Goal: Task Accomplishment & Management: Manage account settings

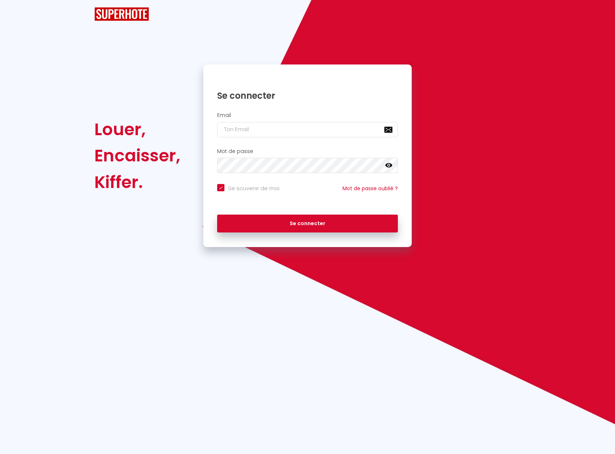
checkbox input "true"
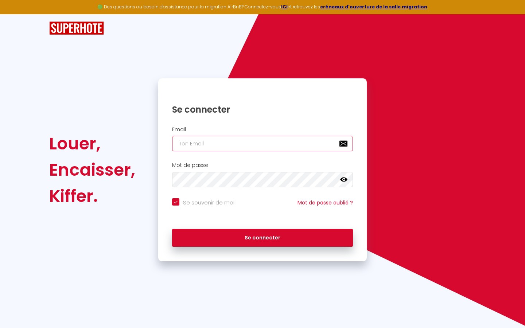
type input "l"
checkbox input "true"
type input "le"
checkbox input "true"
type input "les"
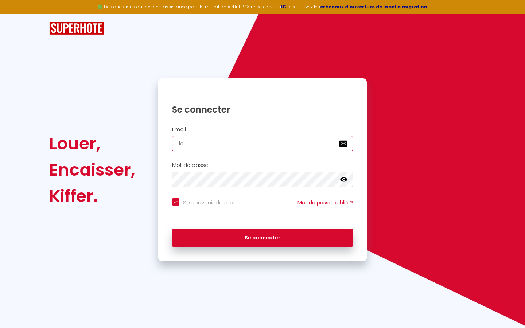
checkbox input "true"
type input "lesp"
checkbox input "true"
type input "lespa"
checkbox input "true"
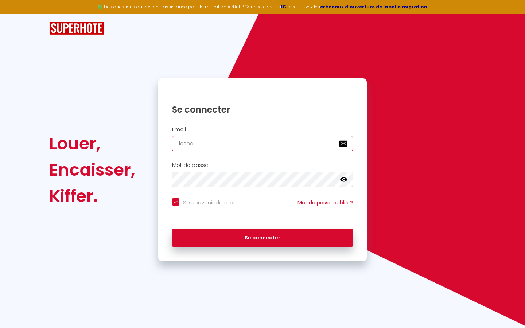
type input "lespac"
checkbox input "true"
type input "lespace"
checkbox input "true"
type input "lespaced"
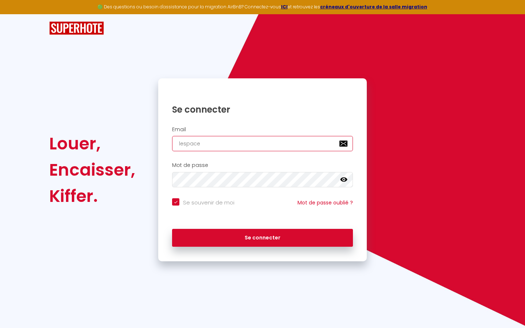
checkbox input "true"
type input "lespacede"
checkbox input "true"
type input "lespacedet"
checkbox input "true"
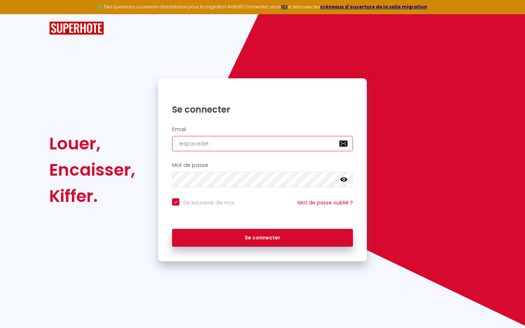
type input "lespacedete"
checkbox input "true"
type input "lespacedeten"
checkbox input "true"
type input "lespacedetent"
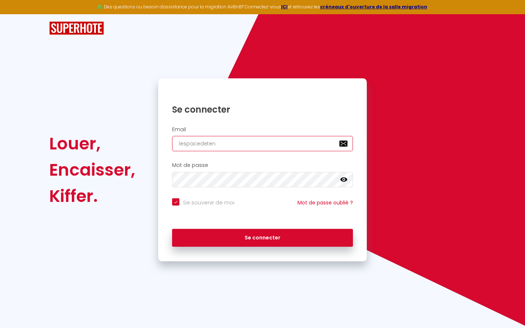
checkbox input "true"
type input "lespacedetente"
checkbox input "true"
type input "lespacedetente@"
checkbox input "true"
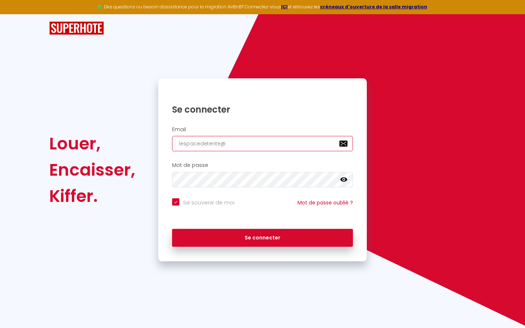
type input "lespacedetente@g"
checkbox input "true"
type input "lespacedetente@gm"
checkbox input "true"
type input "lespacedetente@gma"
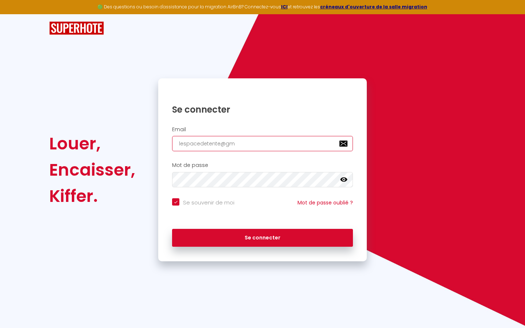
checkbox input "true"
type input "lespacedetente@gmai"
checkbox input "true"
type input "[EMAIL_ADDRESS]"
checkbox input "true"
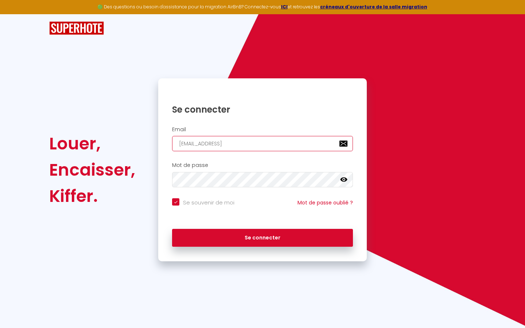
type input "[EMAIL_ADDRESS]."
checkbox input "true"
type input "lespacedetente@gmail.c"
checkbox input "true"
type input "[EMAIL_ADDRESS][DOMAIN_NAME]"
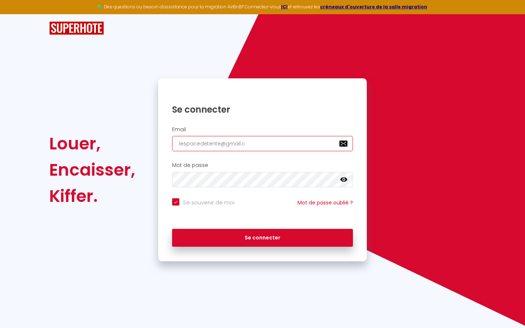
checkbox input "true"
type input "lespacedetente@gmail.com"
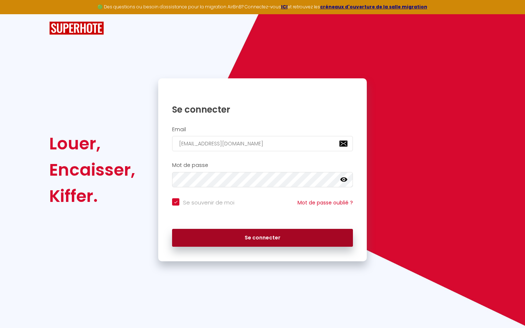
checkbox input "true"
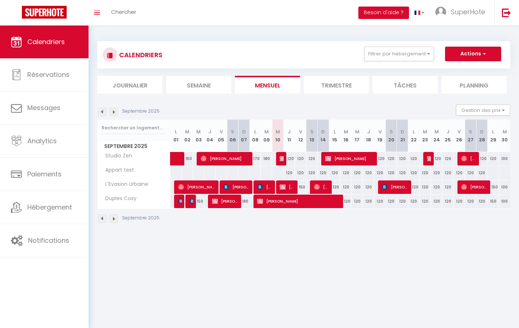
select select "not_cancelled"
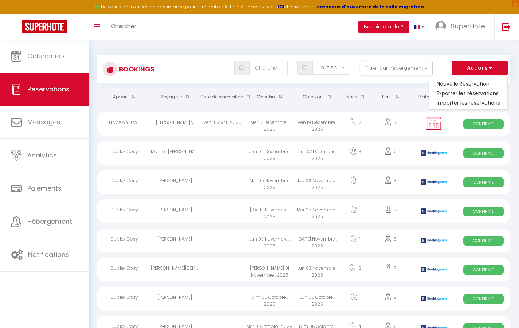
select select
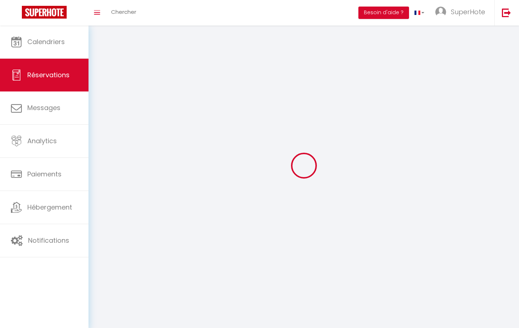
select select
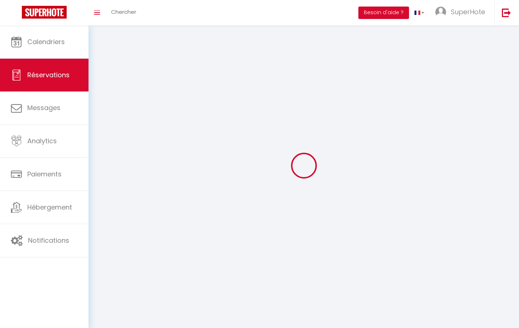
select select
checkbox input "false"
select select
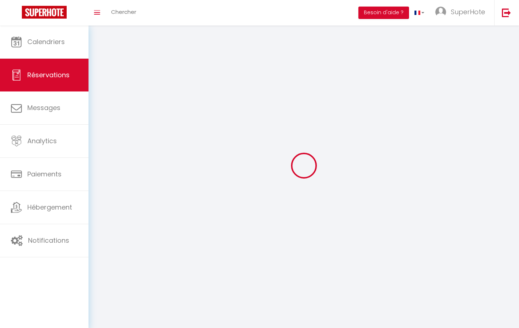
select select
checkbox input "false"
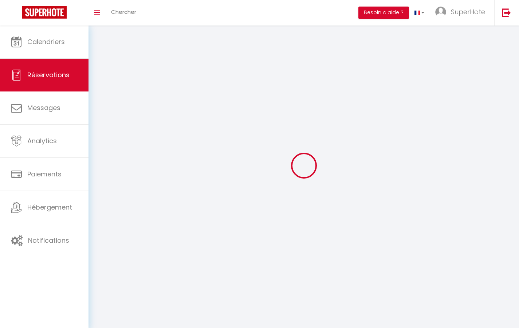
select select
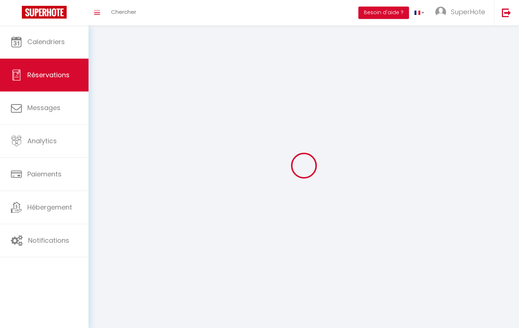
checkbox input "false"
select select
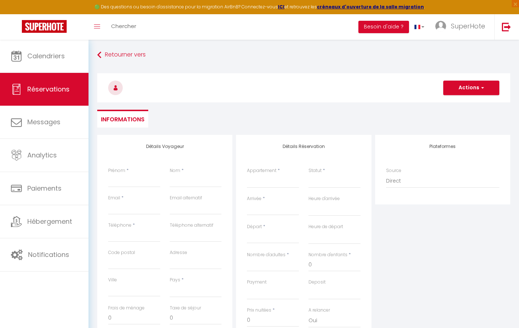
select select
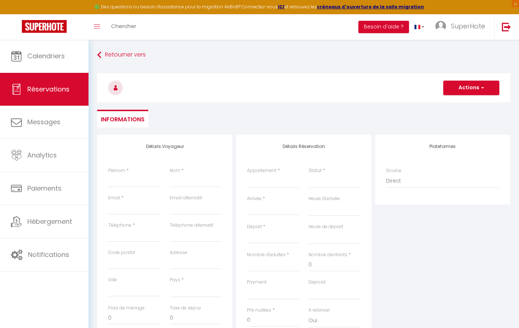
select select
checkbox input "false"
select select
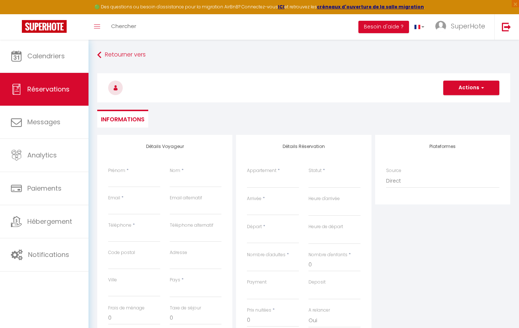
select select
checkbox input "false"
select select
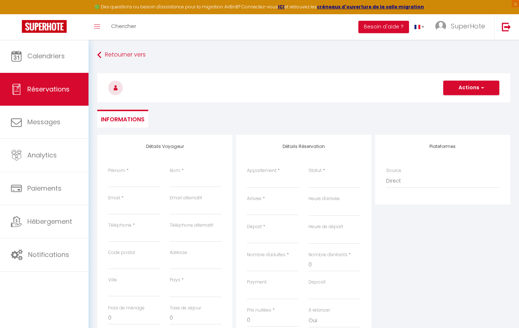
select select
type input "T"
select select
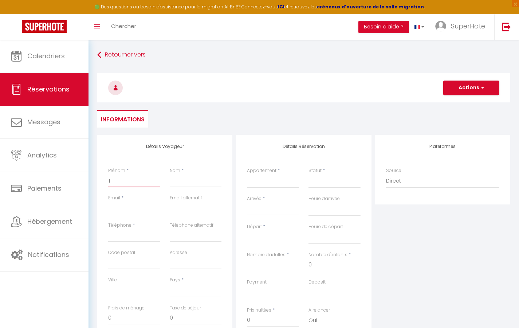
select select
checkbox input "false"
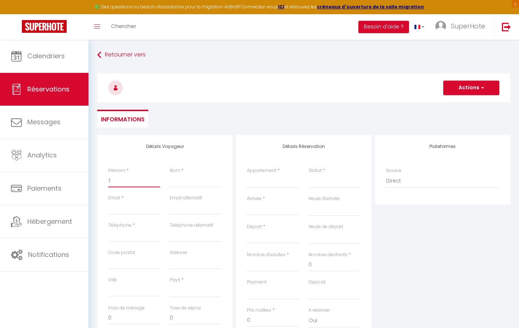
type input "Te"
select select
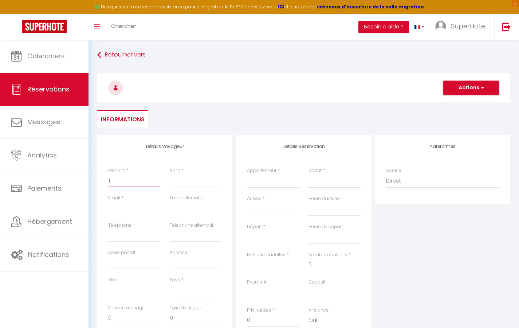
select select
checkbox input "false"
type input "Tes"
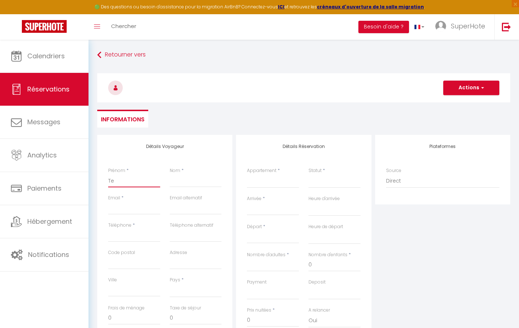
select select
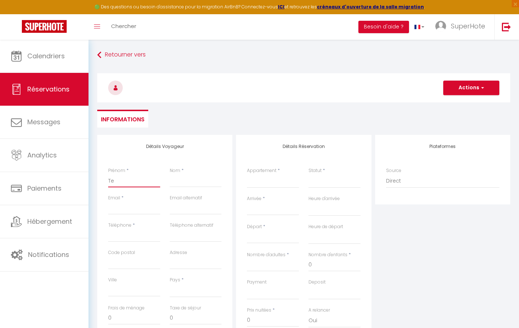
select select
checkbox input "false"
type input "Test"
select select
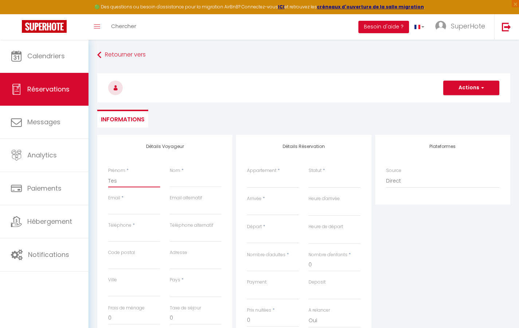
select select
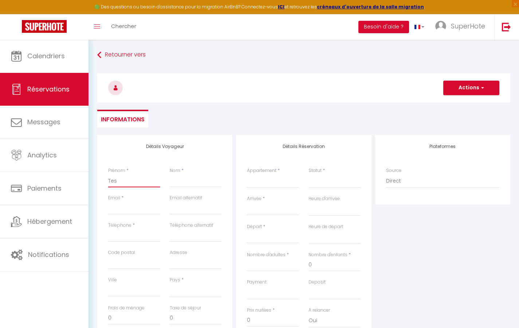
select select
checkbox input "false"
type input "A"
select select
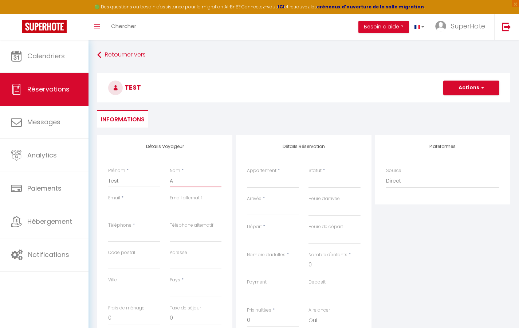
select select
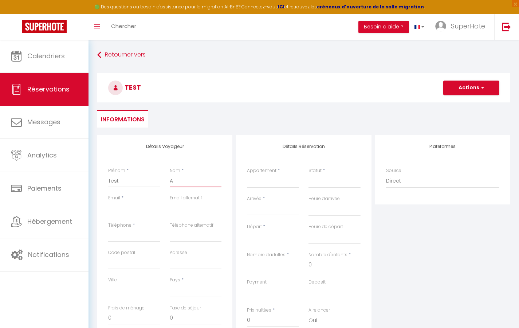
checkbox input "false"
type input "Au"
select select
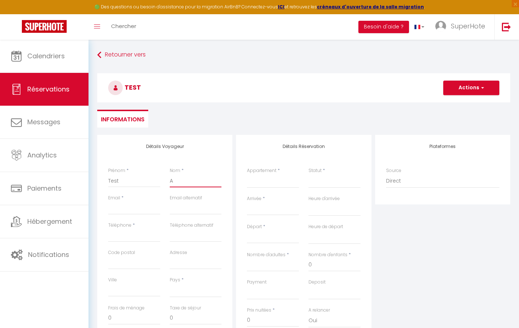
select select
checkbox input "false"
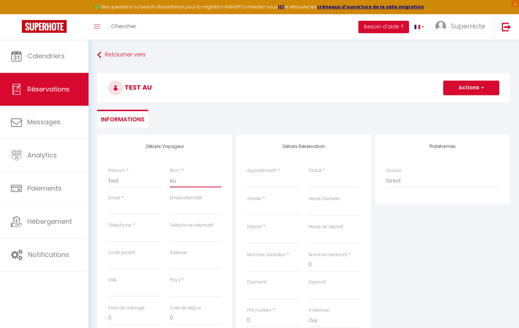
type input "Aut"
select select
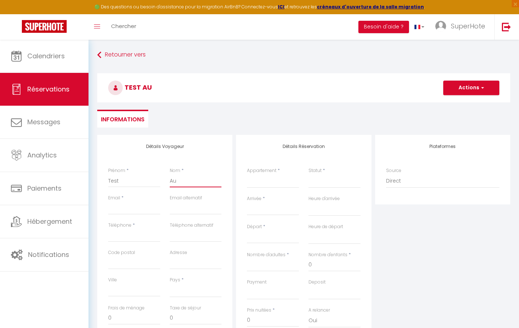
select select
checkbox input "false"
type input "Auto"
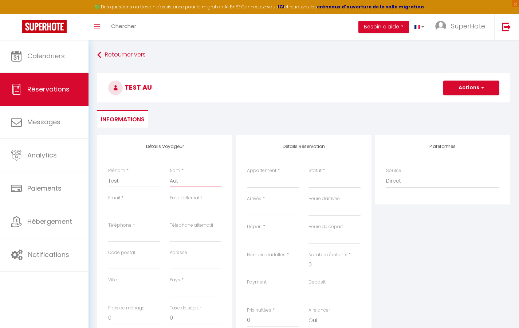
select select
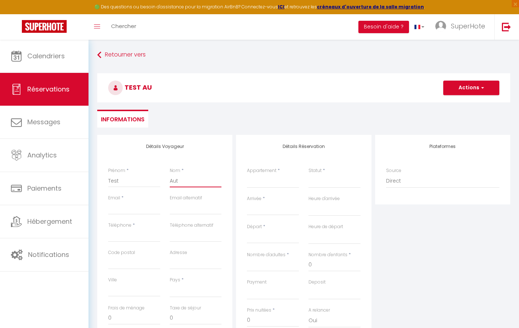
select select
checkbox input "false"
type input "slhu9gywg7fy5kwuxrx14vnw1@tstmail.link"
select select
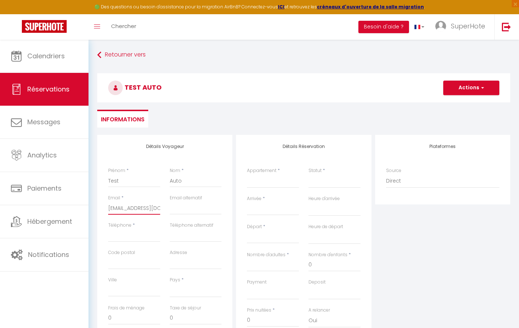
select select
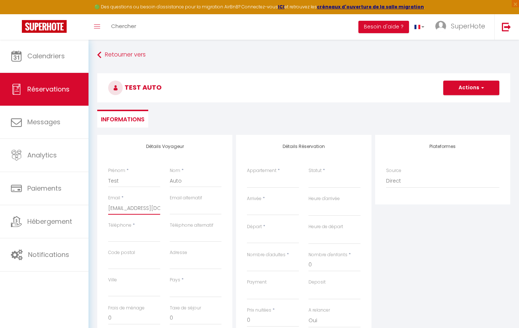
select select
checkbox input "false"
type input "0"
select select
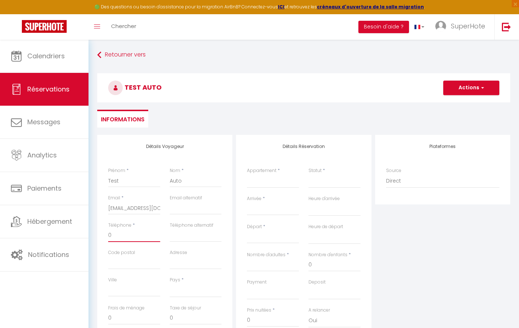
select select
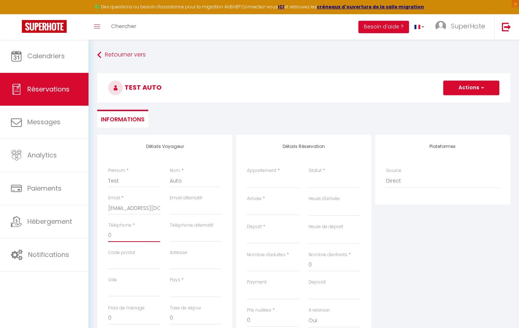
checkbox input "false"
type input "06"
select select
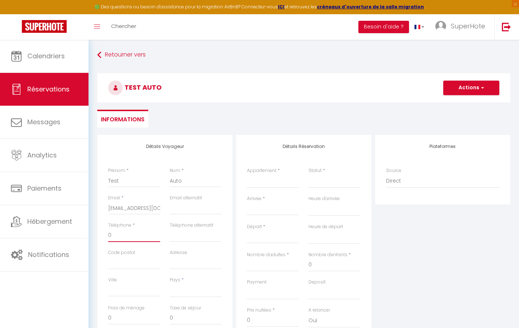
select select
checkbox input "false"
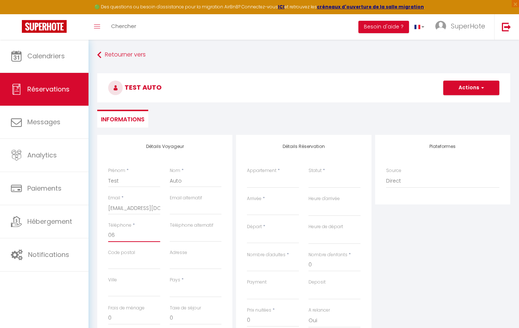
type input "060"
select select
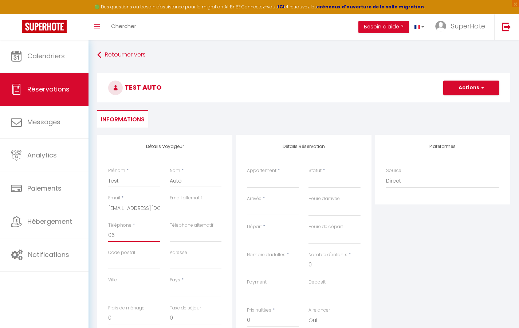
select select
checkbox input "false"
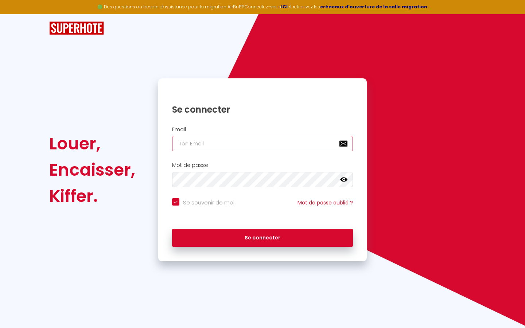
type input "l"
checkbox input "true"
type input "le"
checkbox input "true"
type input "les"
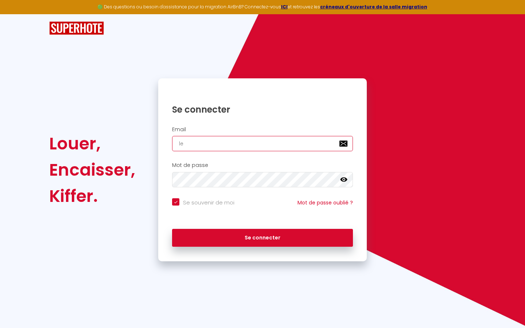
checkbox input "true"
type input "lesp"
checkbox input "true"
type input "lespa"
checkbox input "true"
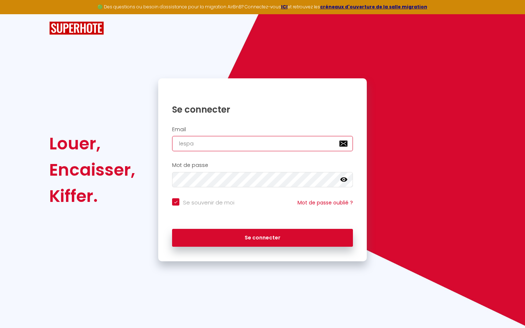
type input "lespac"
checkbox input "true"
type input "lespace"
checkbox input "true"
type input "lespaced"
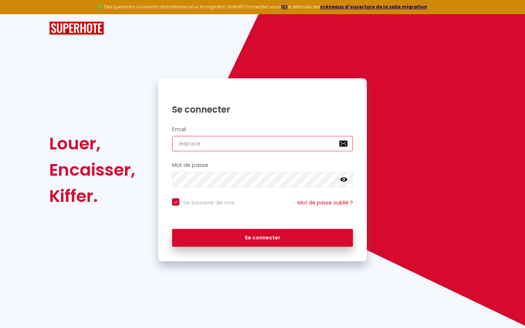
checkbox input "true"
type input "lespacede"
checkbox input "true"
type input "lespacedet"
checkbox input "true"
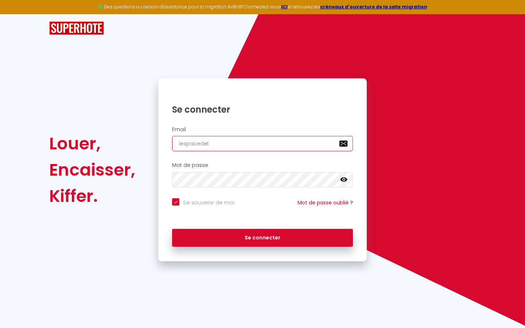
type input "lespacedete"
checkbox input "true"
type input "lespacedeten"
checkbox input "true"
type input "lespacedetent"
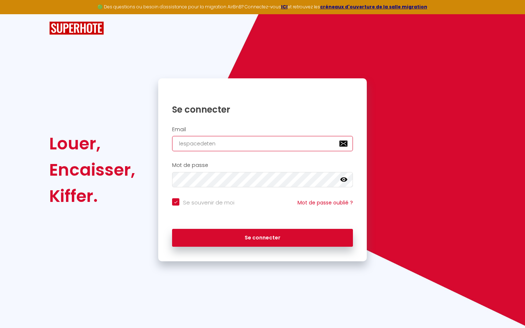
checkbox input "true"
type input "lespacedetente"
checkbox input "true"
type input "lespacedetente@"
checkbox input "true"
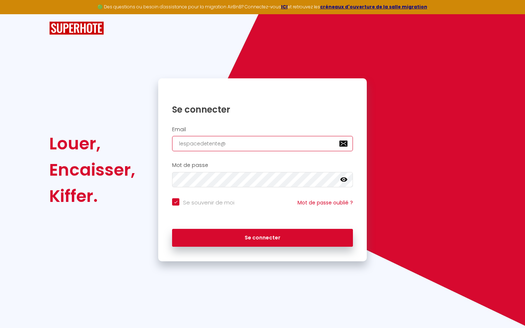
type input "lespacedetente@g"
checkbox input "true"
type input "lespacedetente@gm"
checkbox input "true"
type input "lespacedetente@gma"
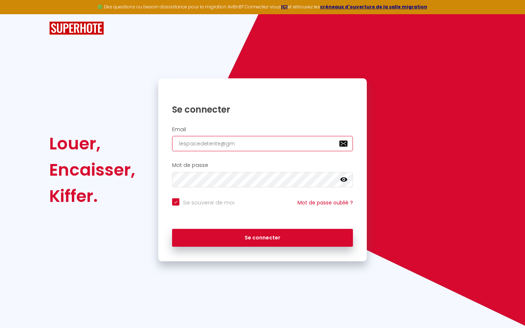
checkbox input "true"
type input "lespacedetente@gmai"
checkbox input "true"
type input "lespacedetente@gmail"
checkbox input "true"
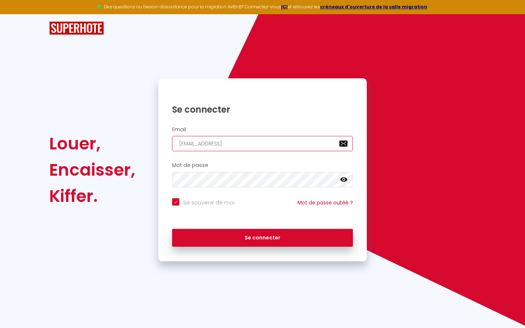
type input "lespacedetente@gmail."
checkbox input "true"
type input "lespacedetente@gmail.c"
checkbox input "true"
type input "lespacedetente@gmail.co"
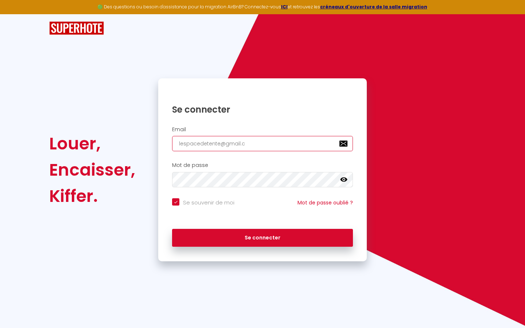
checkbox input "true"
type input "lespacedetente@gmail.com"
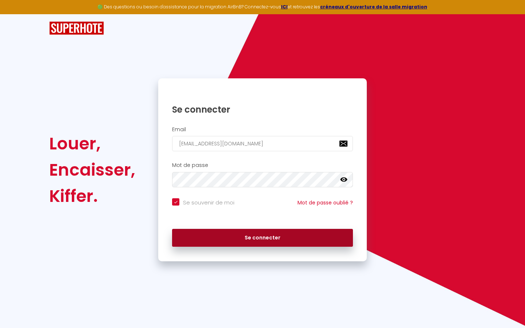
checkbox input "true"
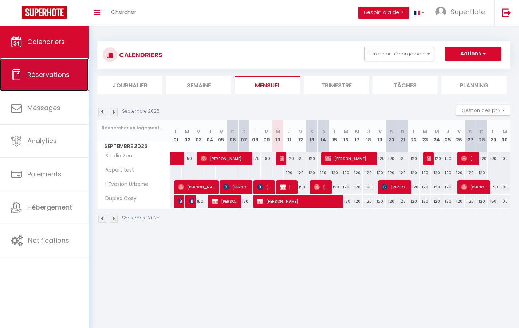
click at [35, 80] on link "Réservations" at bounding box center [44, 74] width 89 height 33
select select "not_cancelled"
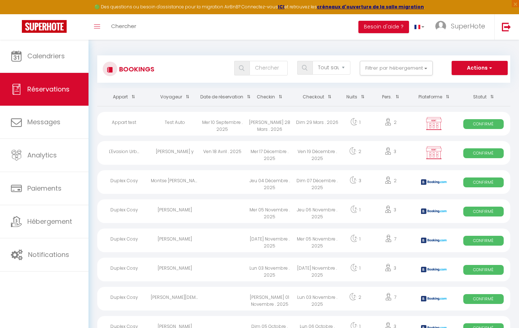
click at [155, 122] on div "Test Auto" at bounding box center [174, 124] width 47 height 24
select select "OK"
select select "KO"
select select "0"
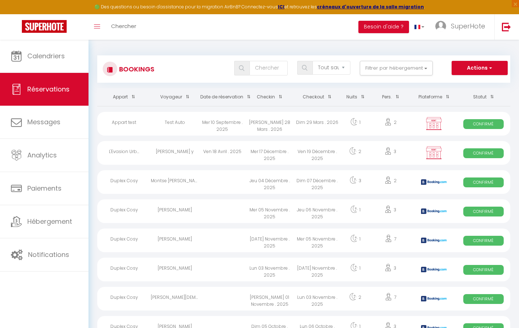
select select "1"
select select
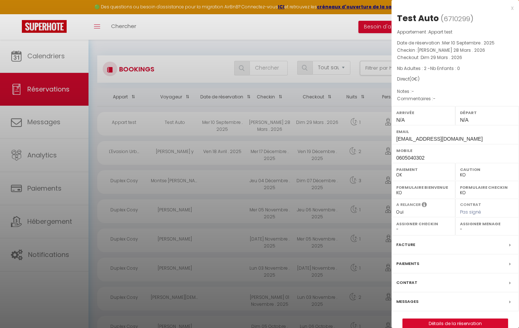
click at [511, 8] on div "x" at bounding box center [453, 8] width 122 height 9
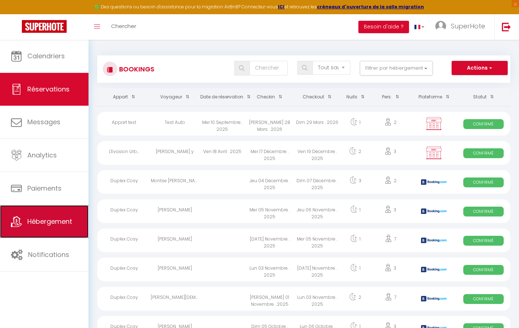
click at [35, 222] on span "Hébergement" at bounding box center [49, 221] width 45 height 9
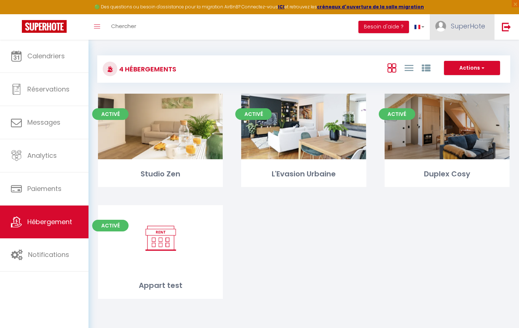
click at [470, 34] on link "SuperHote" at bounding box center [462, 27] width 65 height 26
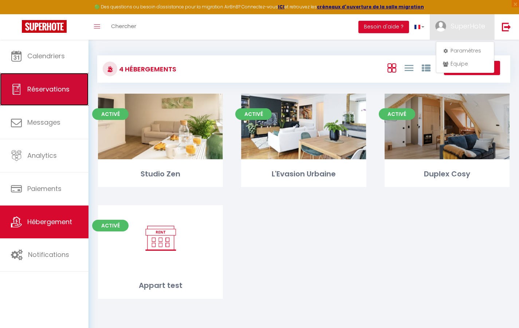
click at [39, 90] on span "Réservations" at bounding box center [48, 89] width 42 height 9
select select "not_cancelled"
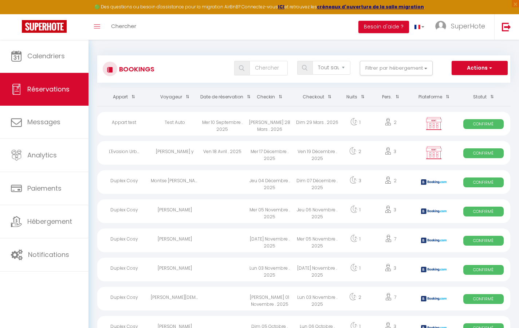
click at [275, 127] on div "Sam 28 Mars . 2026" at bounding box center [269, 124] width 47 height 24
select select "OK"
select select "KO"
select select "0"
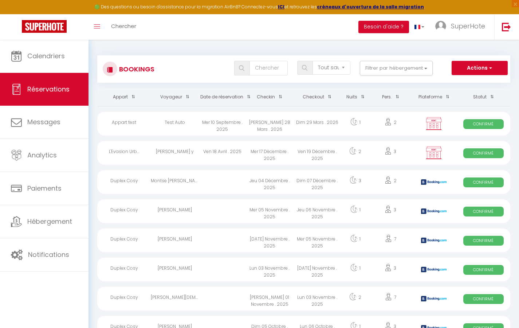
select select "1"
select select
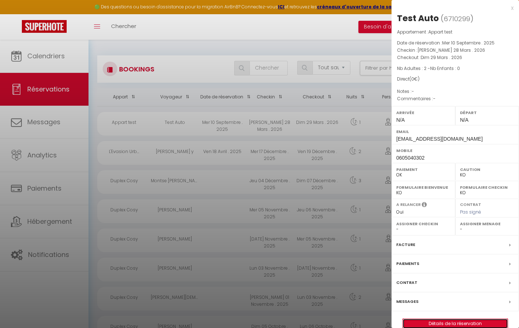
click at [461, 322] on link "Détails de la réservation" at bounding box center [455, 323] width 105 height 9
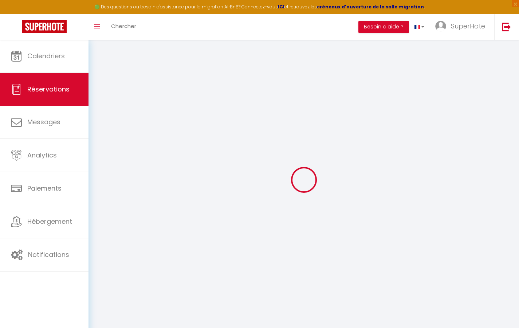
type input "Test"
type input "Auto"
type input "slhu9gywg7fy5kwuxrx14vnw1@tstmail.link"
type input "0605040302"
select select "FR"
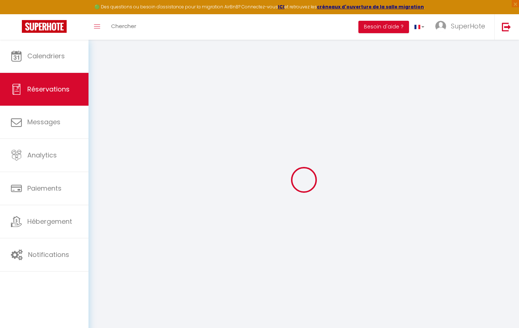
select select "76574"
select select "1"
type input "Sam 28 Mars 2026"
select select
type input "Dim 29 Mars 2026"
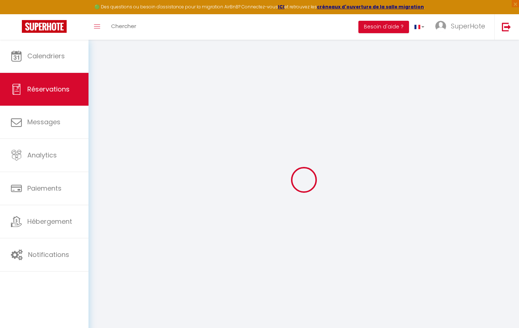
select select
type input "2"
select select "12"
select select
checkbox input "false"
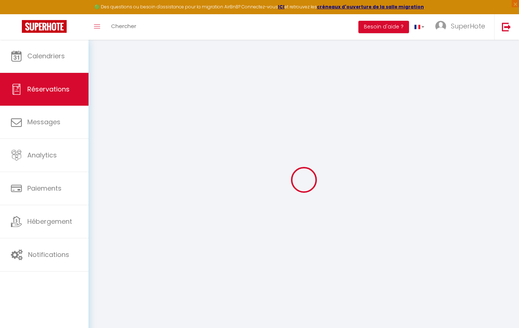
type input "0"
select select
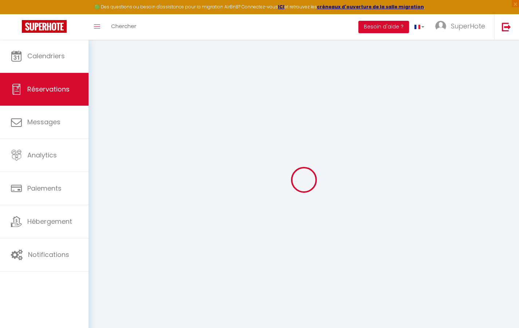
select select
select select "14"
checkbox input "false"
select select
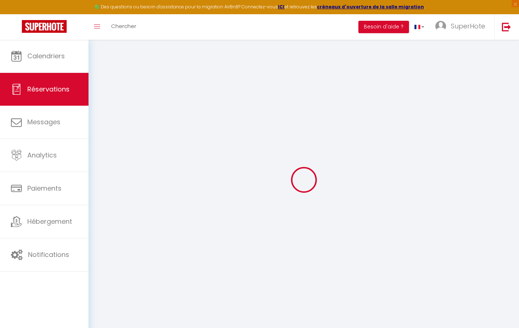
checkbox input "false"
select select
checkbox input "false"
select select
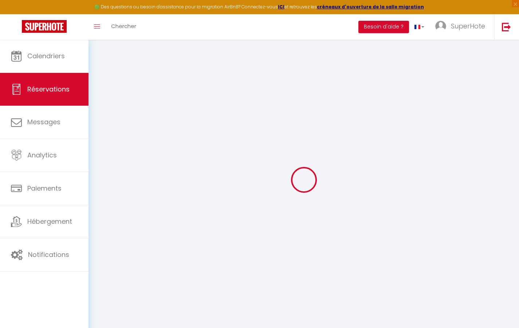
select select
checkbox input "false"
select select
checkbox input "false"
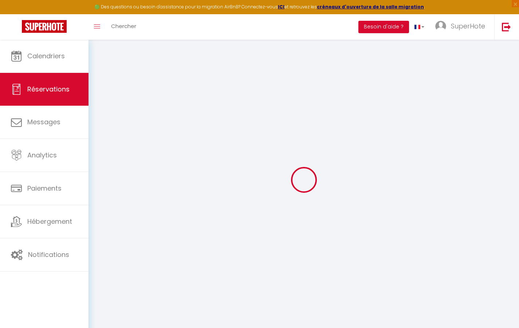
select select
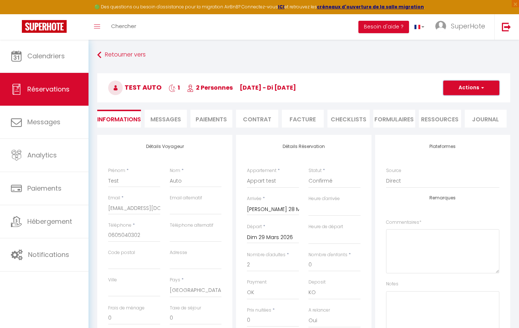
click at [486, 85] on button "Actions" at bounding box center [472, 88] width 56 height 15
click at [454, 120] on link "Supprimer" at bounding box center [464, 122] width 58 height 9
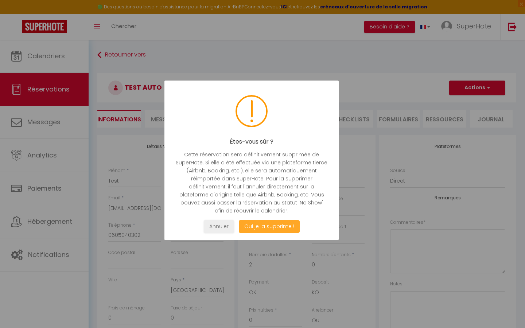
click at [268, 228] on button "Oui je la supprime !" at bounding box center [269, 226] width 61 height 13
select select "not_cancelled"
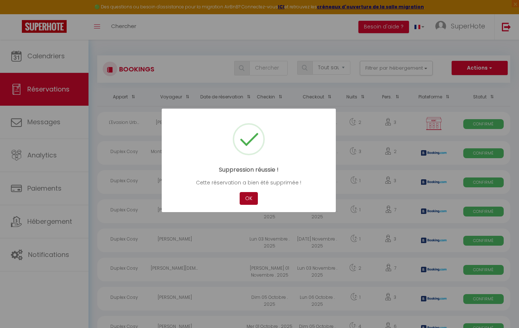
click at [251, 193] on button "OK" at bounding box center [249, 198] width 18 height 13
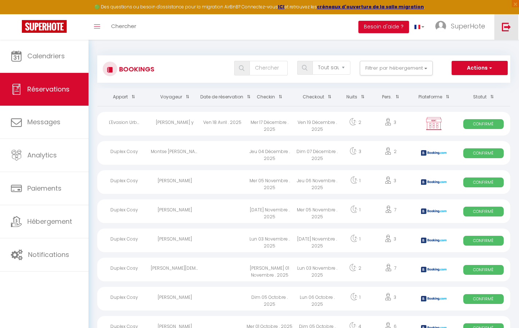
click at [497, 23] on link at bounding box center [507, 27] width 24 height 26
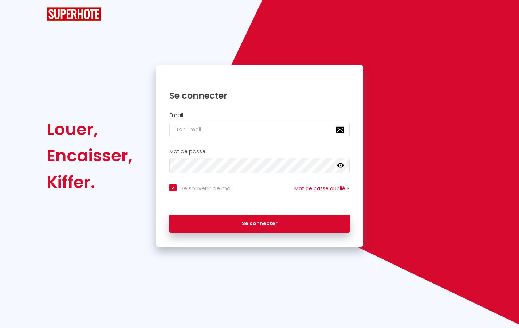
checkbox input "true"
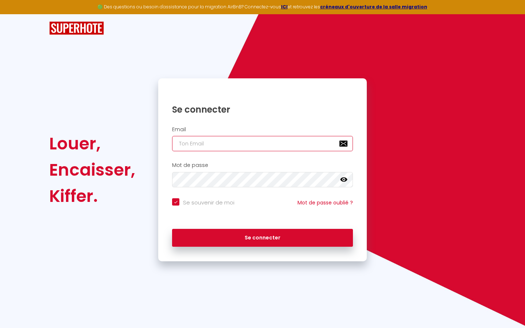
type input "s"
checkbox input "true"
type input "su"
checkbox input "true"
type input "sup"
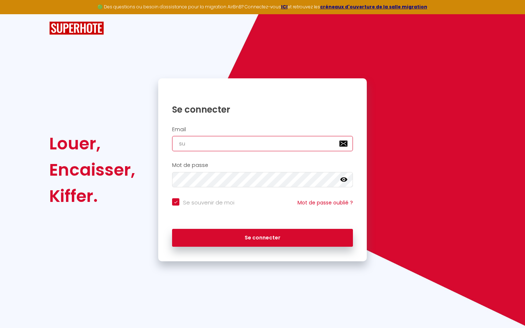
checkbox input "true"
type input "supe"
checkbox input "true"
type input "super"
checkbox input "true"
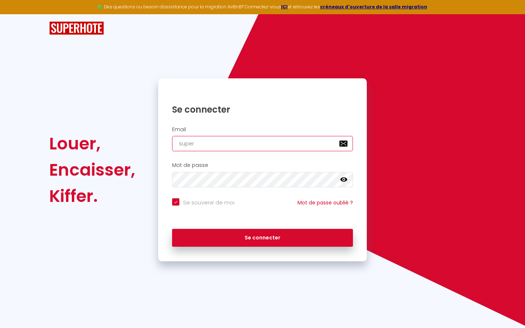
type input "superb"
checkbox input "true"
type input "superbo"
checkbox input "true"
type input "superbor"
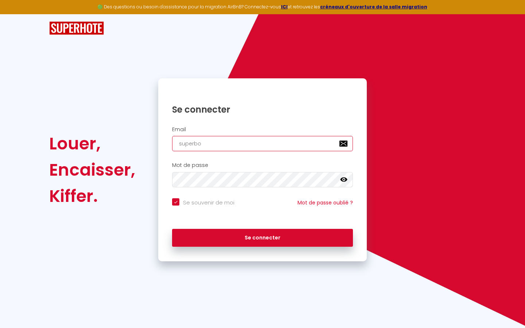
checkbox input "true"
type input "superbord"
checkbox input "true"
type input "superborde"
checkbox input "true"
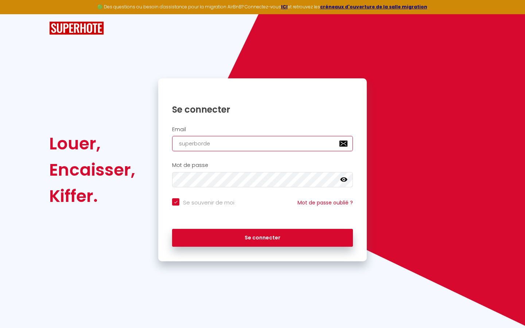
type input "superbordea"
checkbox input "true"
type input "superbordeau"
checkbox input "true"
type input "superbordeaux"
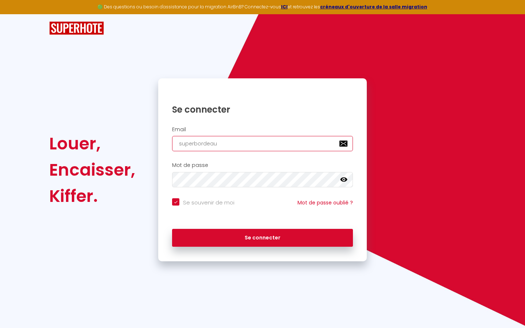
checkbox input "true"
type input "superbordeaux@"
checkbox input "true"
type input "superbordeaux@g"
checkbox input "true"
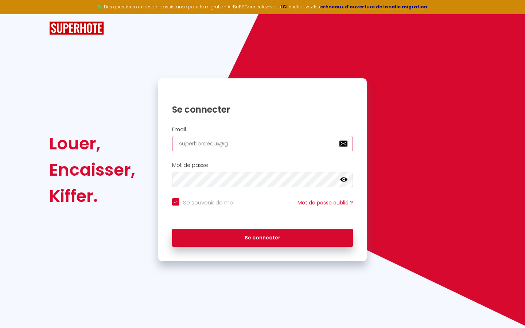
type input "superbordeaux@gm"
checkbox input "true"
type input "superbordeaux@gma"
checkbox input "true"
type input "superbordeaux@gmai"
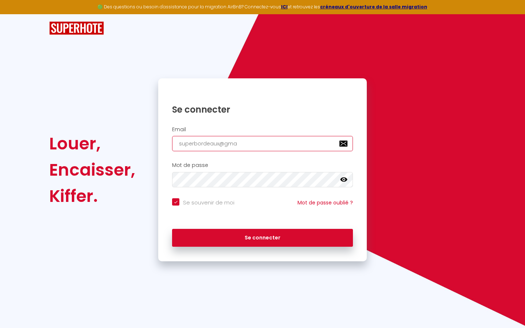
checkbox input "true"
type input "[EMAIL_ADDRESS]"
checkbox input "true"
type input "[EMAIL_ADDRESS]."
checkbox input "true"
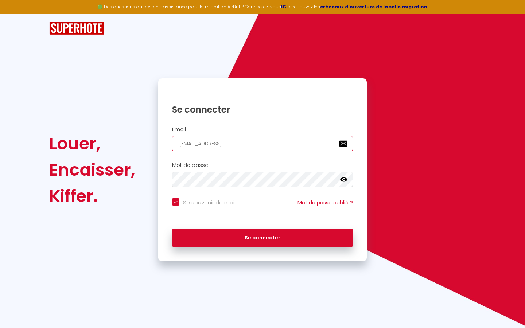
type input "superbordeaux@gmail.c"
checkbox input "true"
type input "[EMAIL_ADDRESS][DOMAIN_NAME]"
checkbox input "true"
type input "[EMAIL_ADDRESS][DOMAIN_NAME]"
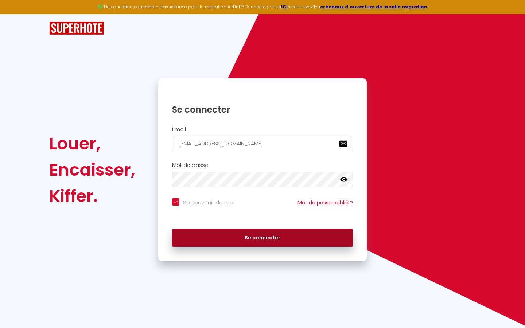
checkbox input "true"
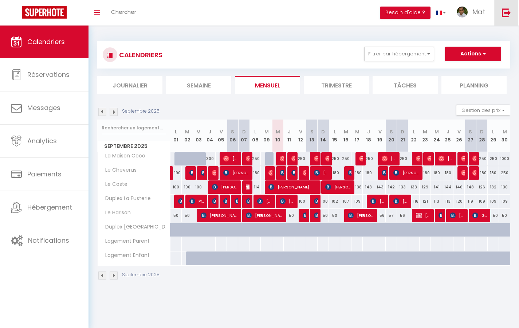
click at [506, 15] on img at bounding box center [506, 12] width 9 height 9
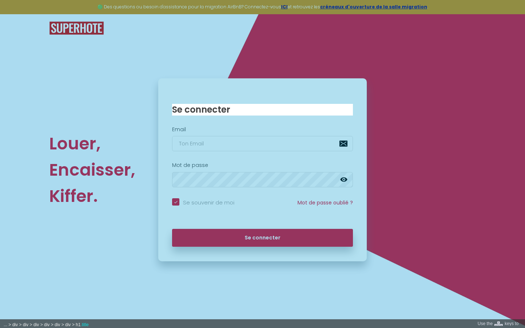
click at [224, 115] on div at bounding box center [262, 164] width 525 height 328
